Goal: Navigation & Orientation: Understand site structure

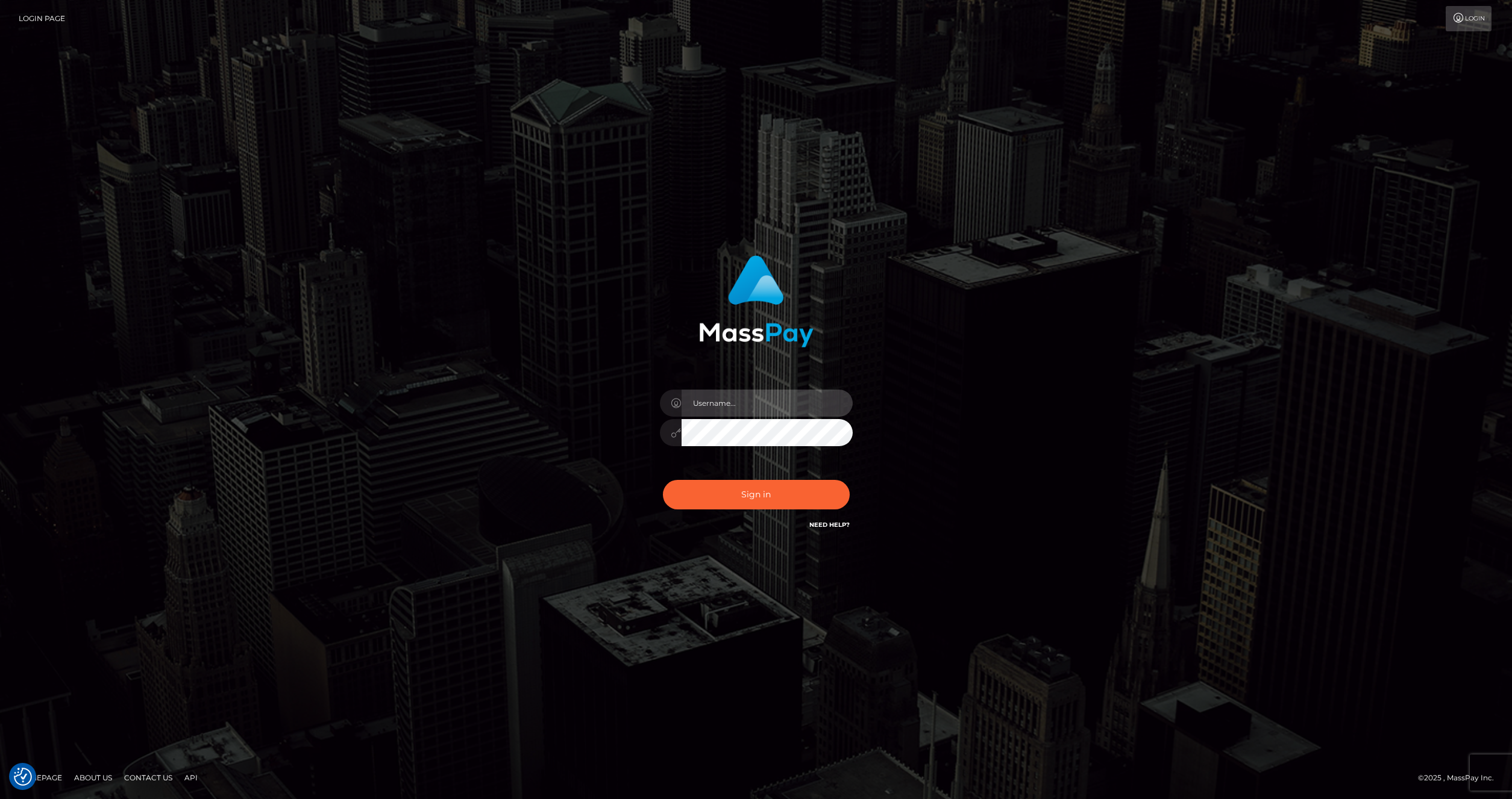
click at [758, 402] on input "text" at bounding box center [766, 403] width 171 height 27
type input "artvilla"
click at [740, 485] on button "Sign in" at bounding box center [756, 494] width 187 height 29
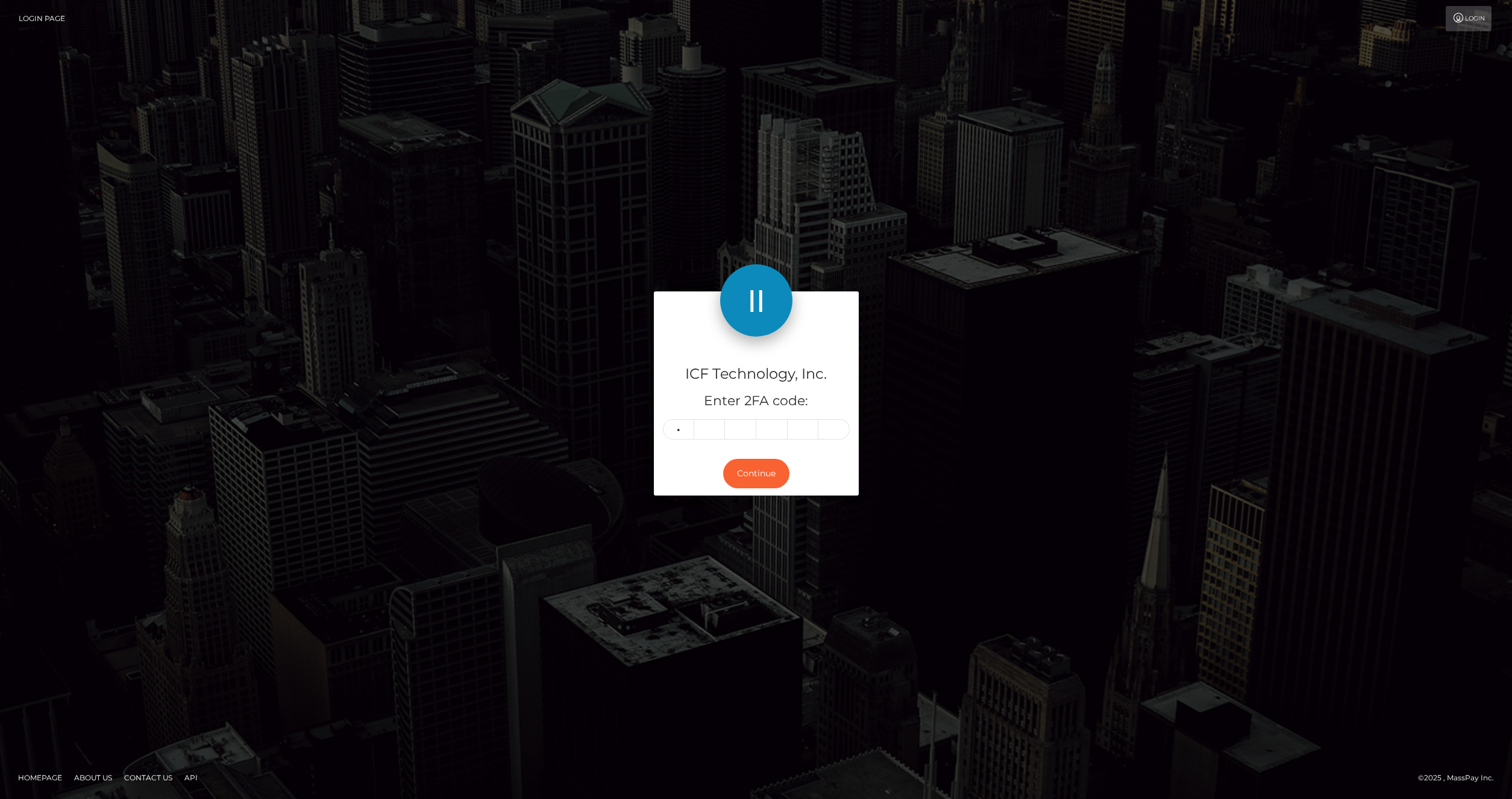
type input "3"
type input "4"
type input "6"
type input "8"
type input "2"
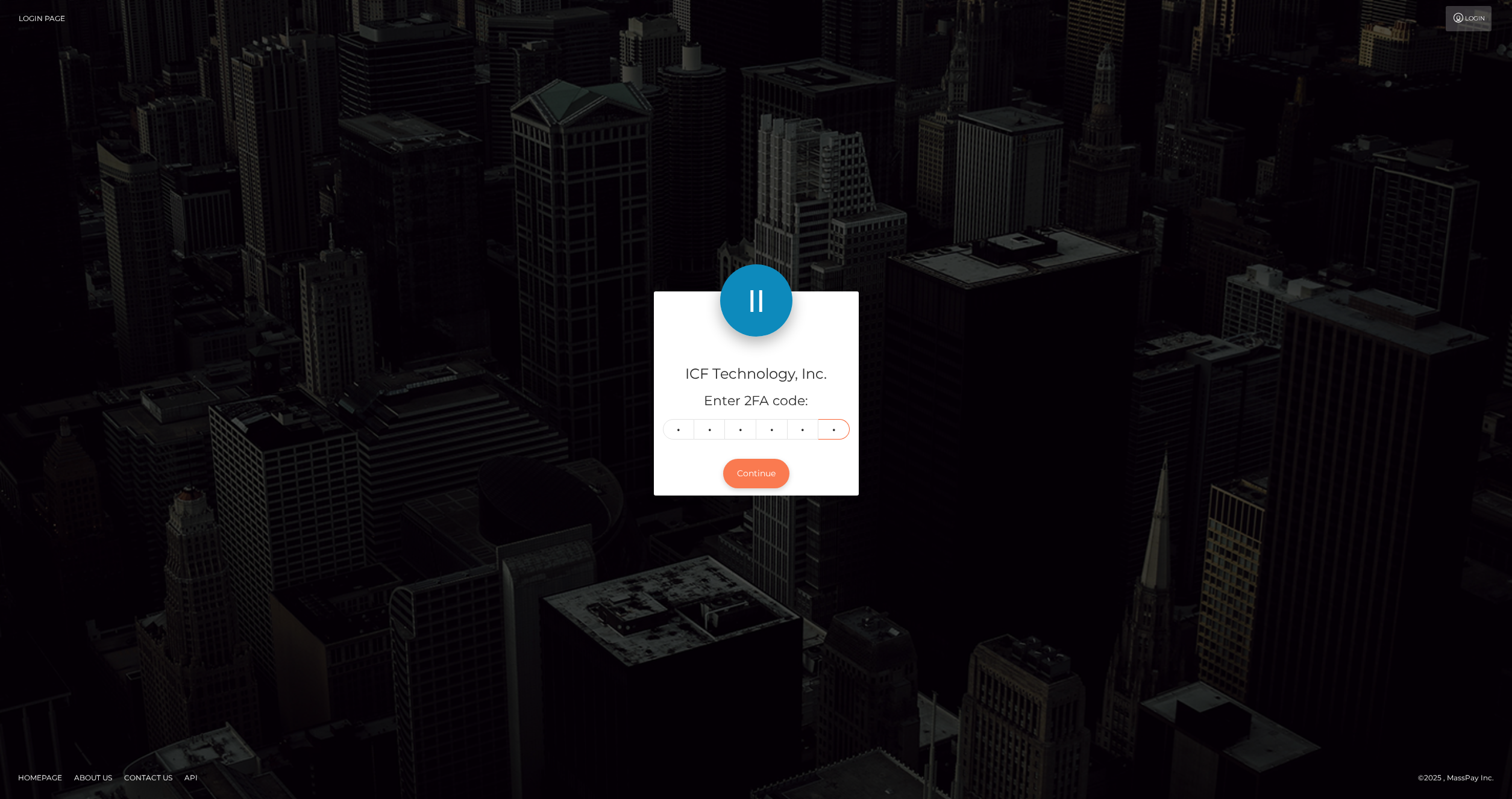
type input "9"
click at [741, 485] on button "Continue" at bounding box center [756, 474] width 66 height 29
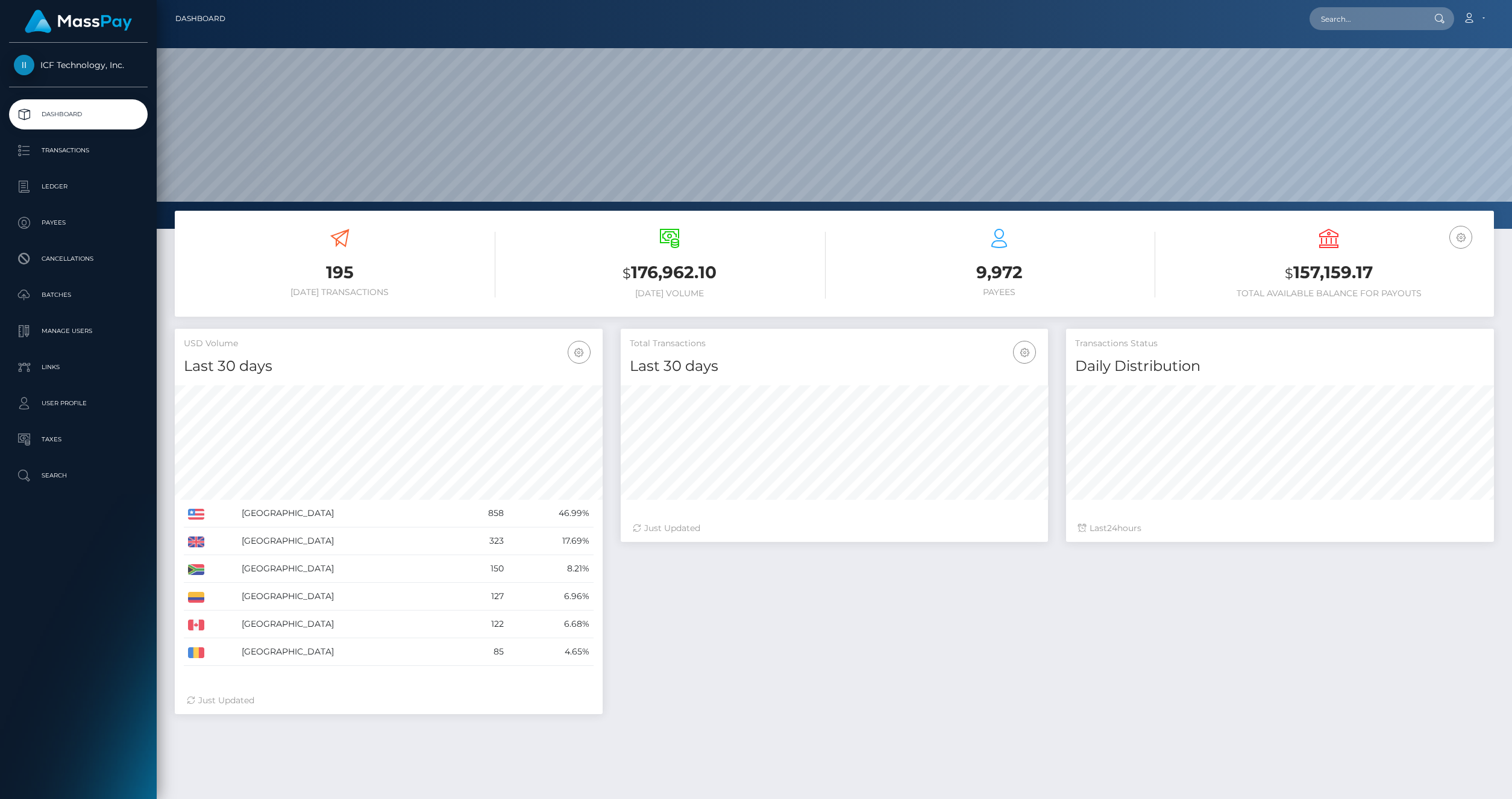
scroll to position [213, 428]
click at [64, 293] on p "Batches" at bounding box center [79, 295] width 129 height 18
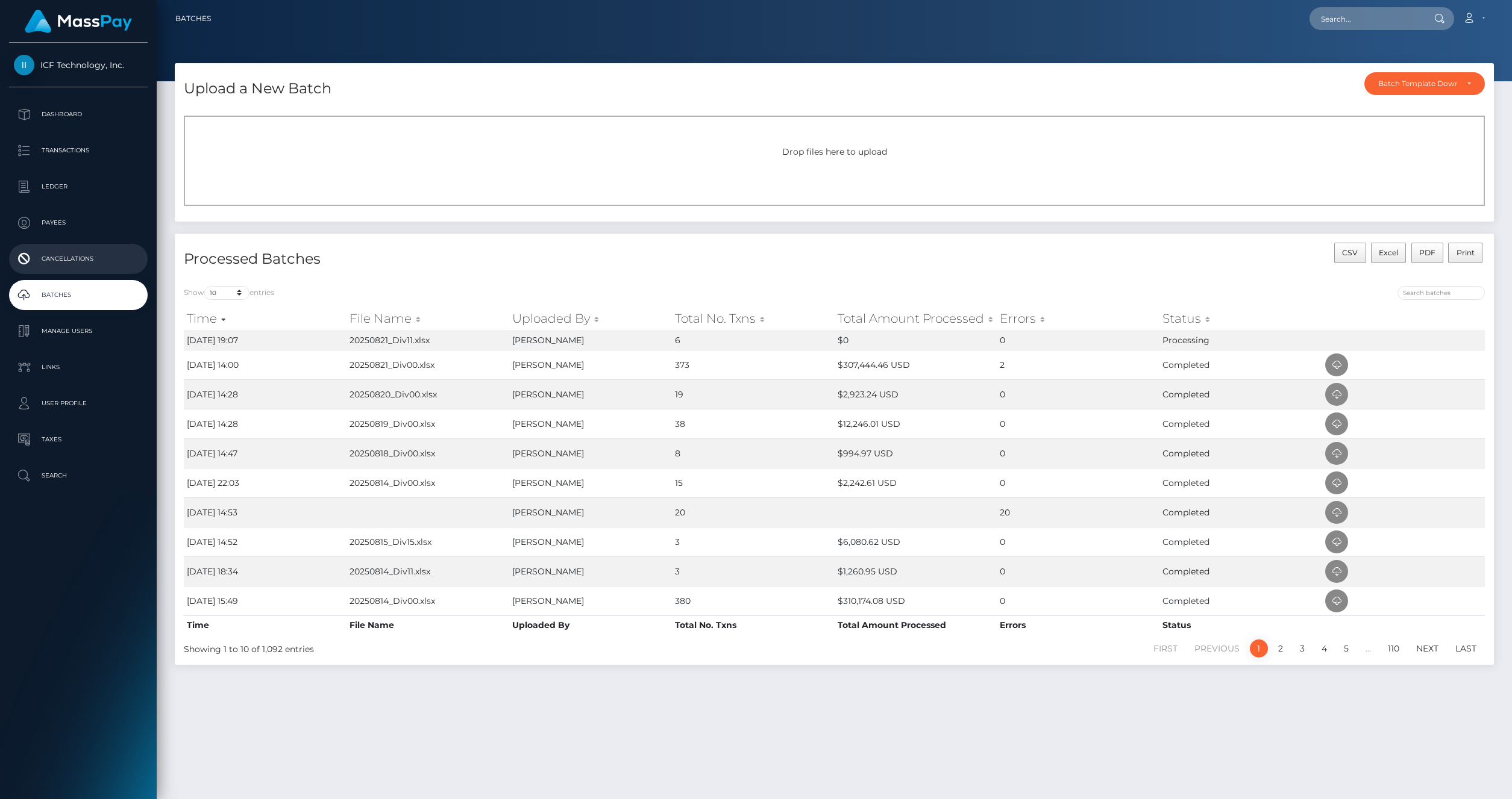
click at [34, 258] on p "Cancellations" at bounding box center [79, 259] width 129 height 18
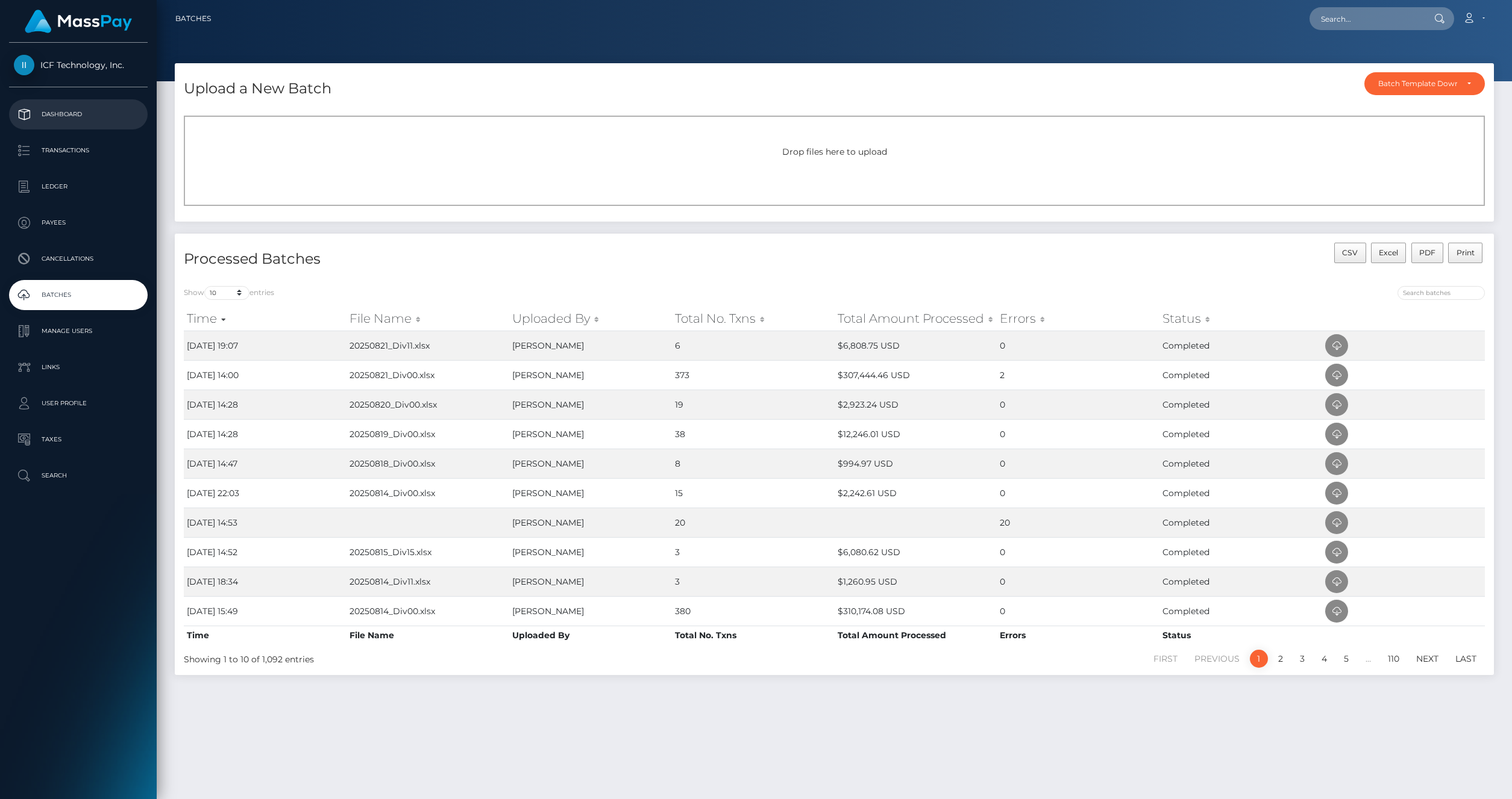
click at [66, 118] on p "Dashboard" at bounding box center [79, 115] width 129 height 18
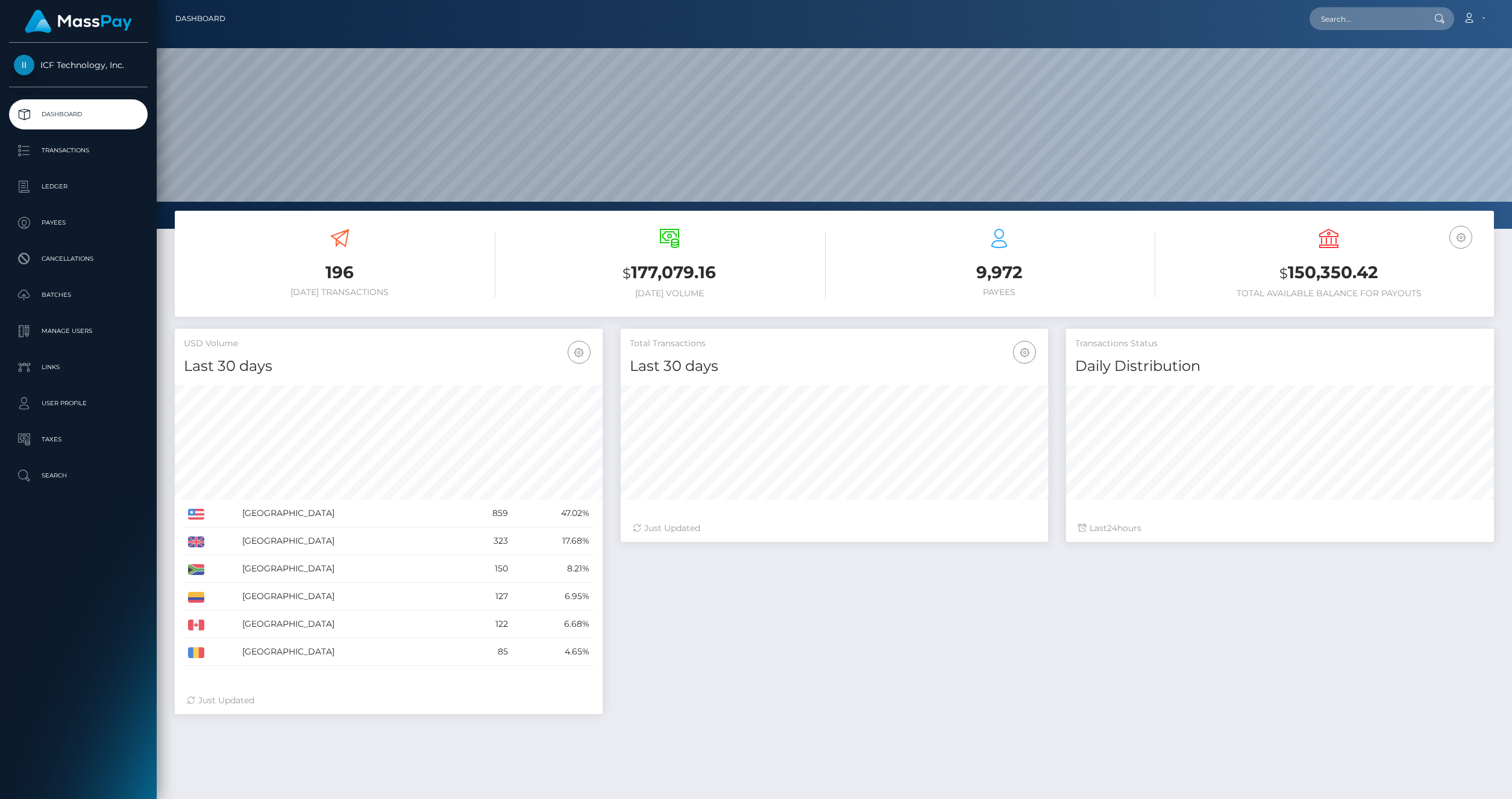
scroll to position [213, 428]
click at [83, 72] on link "ICF Technology, Inc." at bounding box center [78, 65] width 156 height 20
